Goal: Check status: Check status

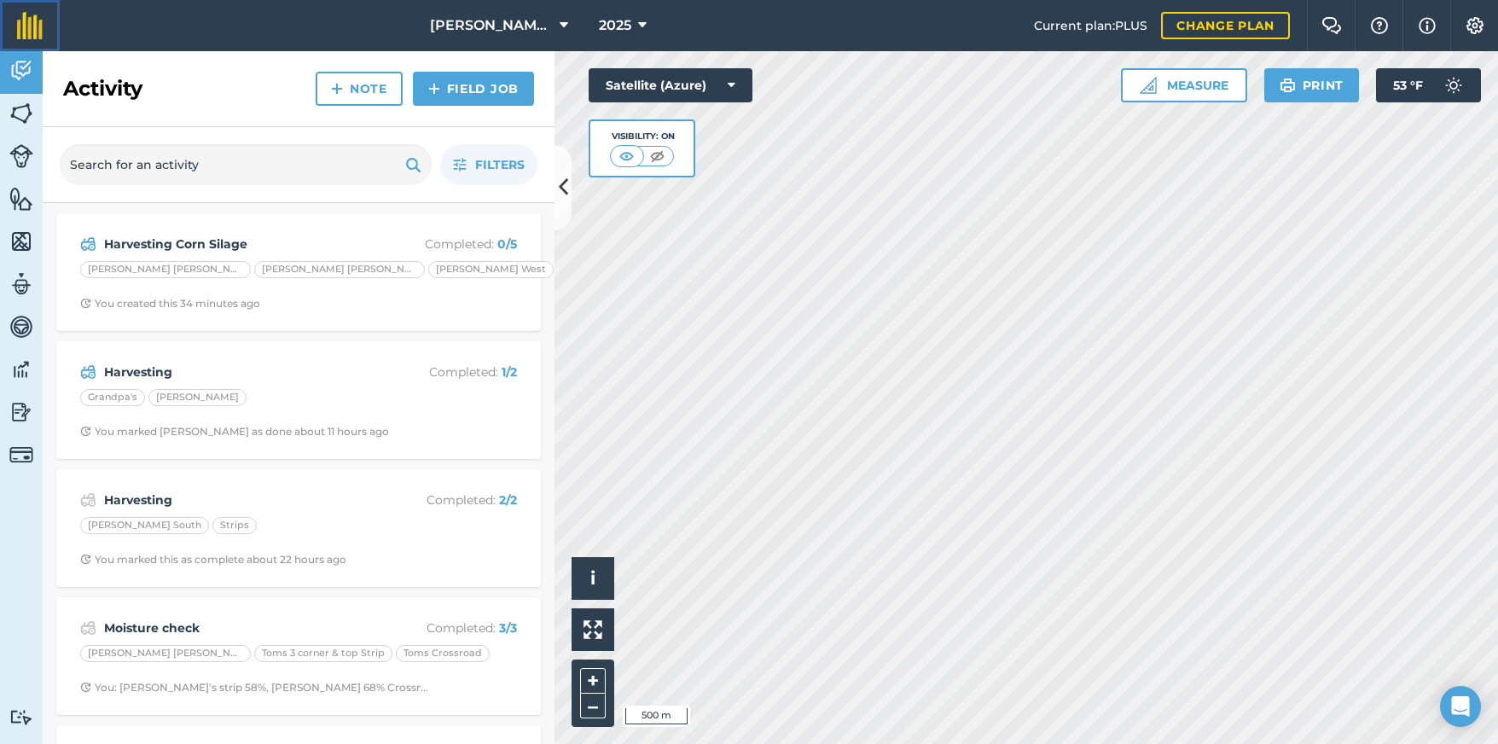
click at [29, 20] on img at bounding box center [30, 25] width 26 height 27
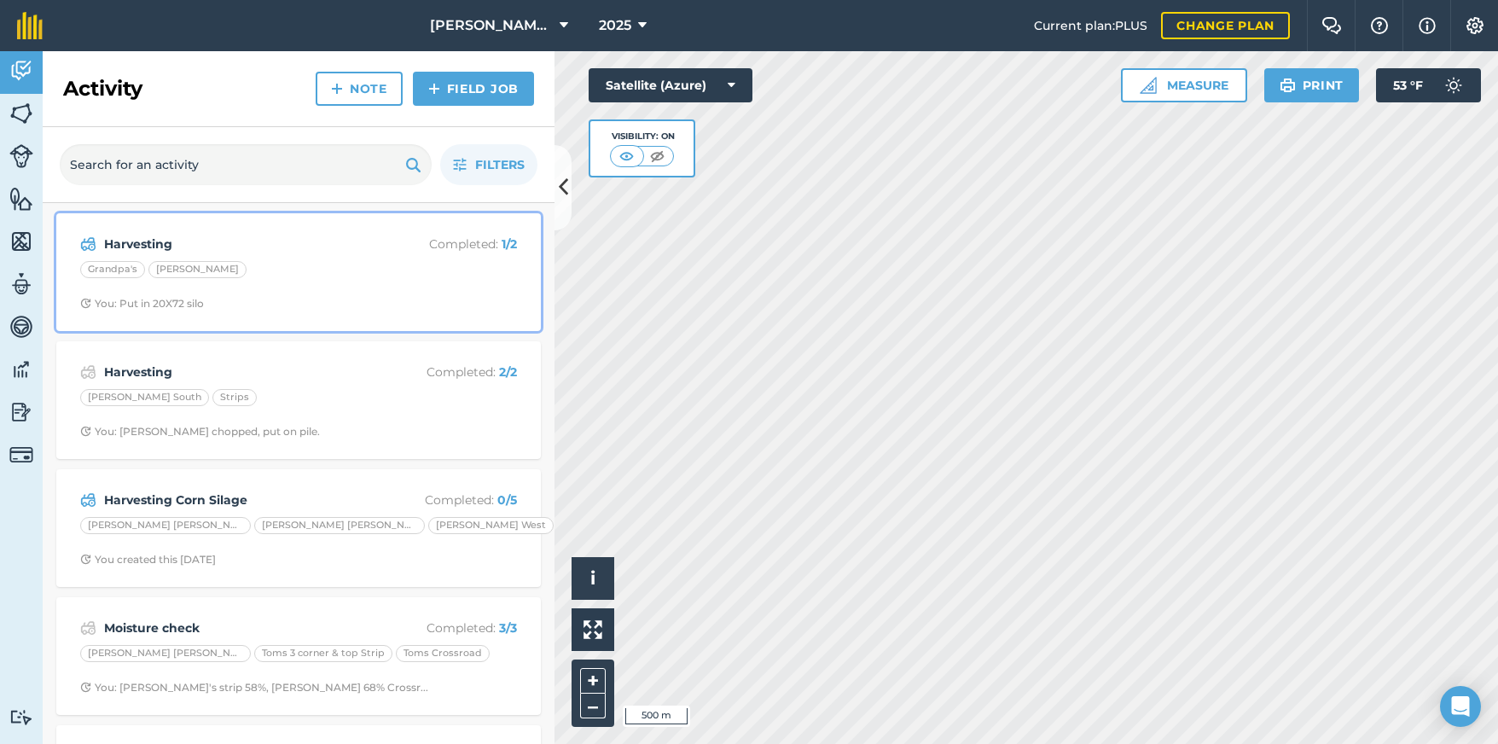
click at [317, 259] on div "Harvesting Completed : 1 / 2 Grandpa's Toms Barn You: Put in 20X72 silo" at bounding box center [299, 272] width 464 height 97
